Goal: Task Accomplishment & Management: Complete application form

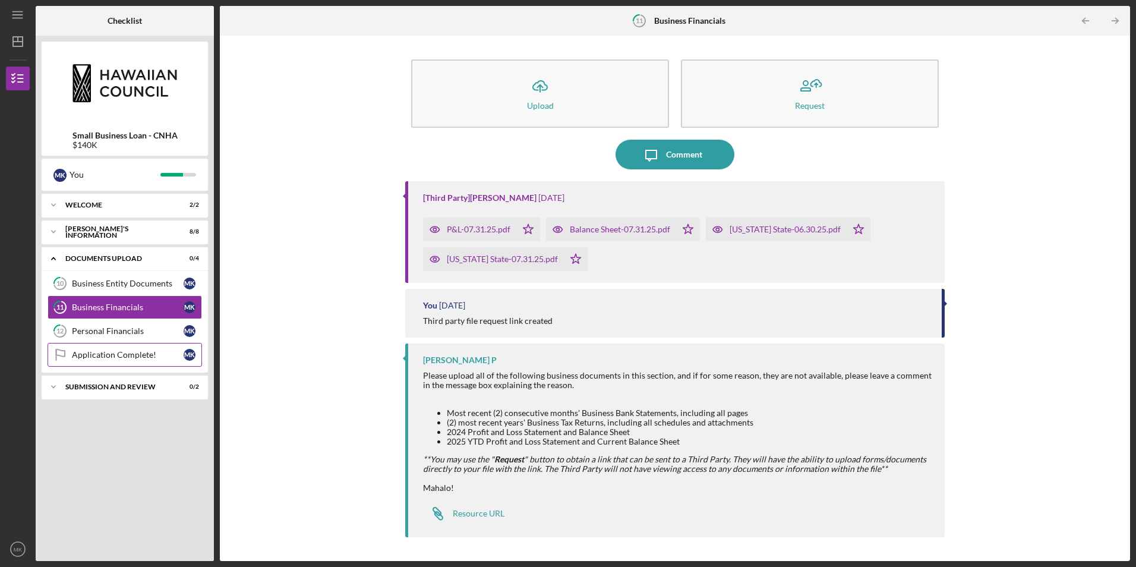
click at [84, 352] on div "Application Complete!" at bounding box center [128, 355] width 112 height 10
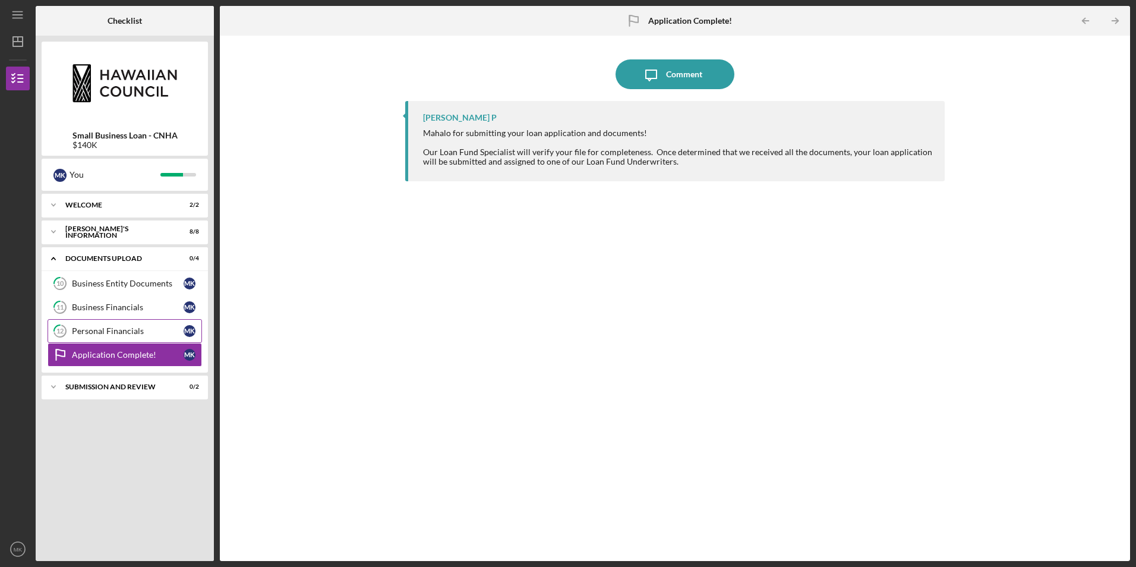
click at [131, 333] on div "Personal Financials" at bounding box center [128, 331] width 112 height 10
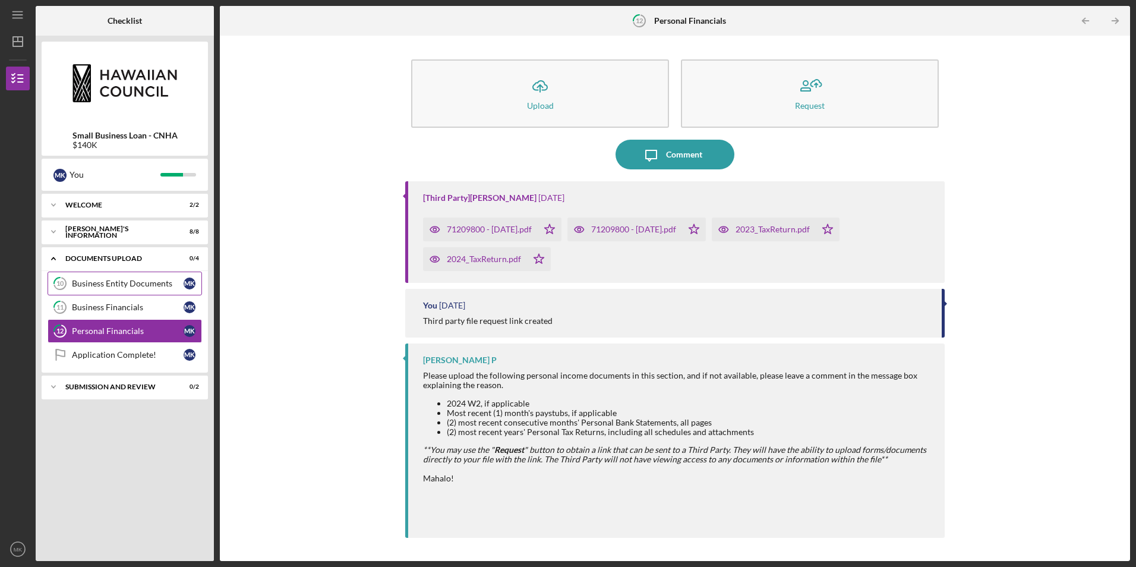
click at [124, 285] on div "Business Entity Documents" at bounding box center [128, 284] width 112 height 10
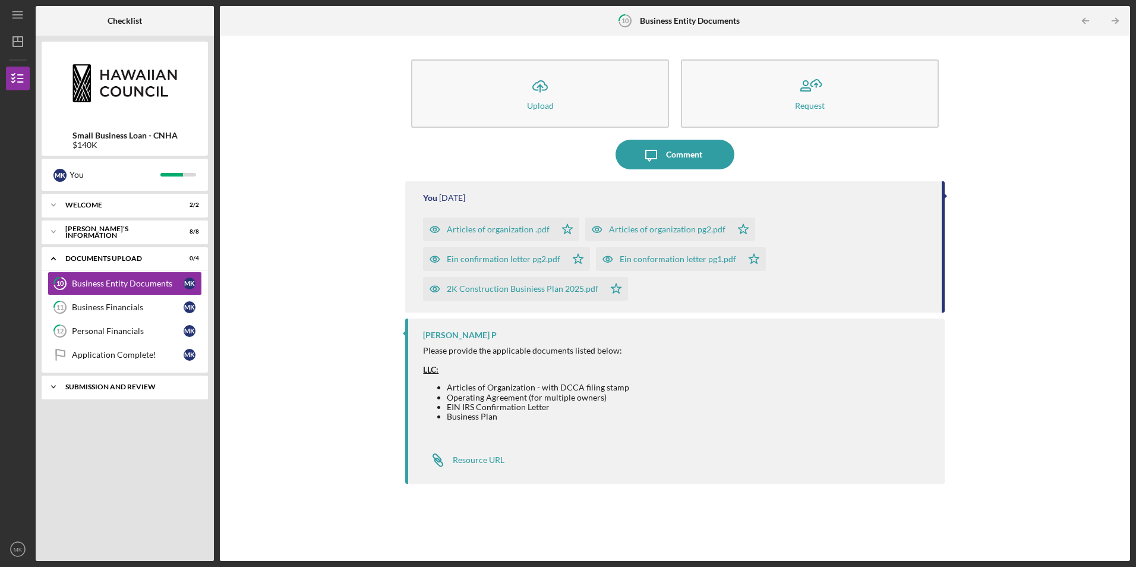
click at [100, 389] on div "SUBMISSION AND REVIEW" at bounding box center [129, 386] width 128 height 7
